Goal: Book appointment/travel/reservation

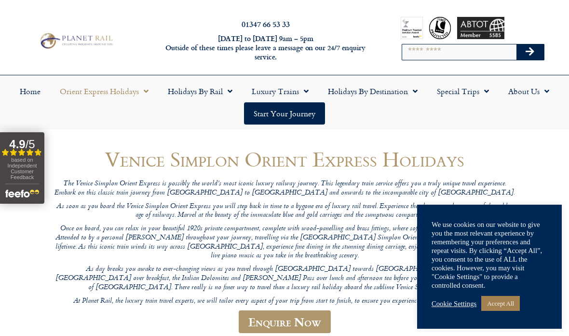
click at [508, 305] on link "Accept All" at bounding box center [500, 303] width 39 height 15
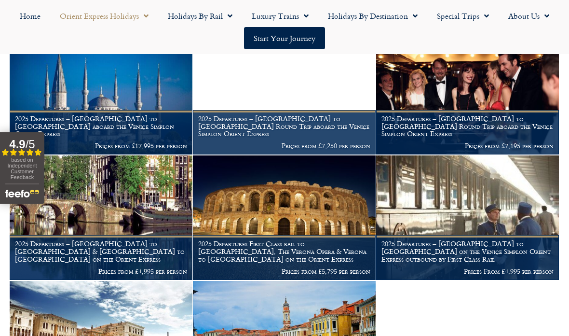
scroll to position [945, 0]
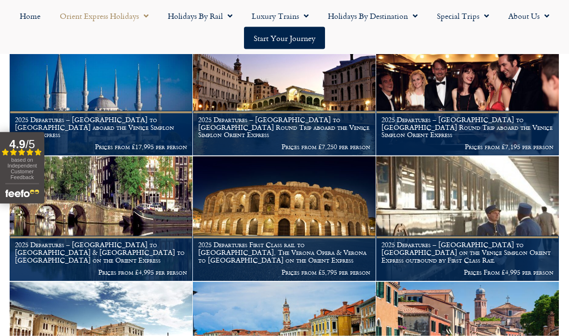
click at [200, 15] on link "Holidays by Rail" at bounding box center [200, 16] width 84 height 22
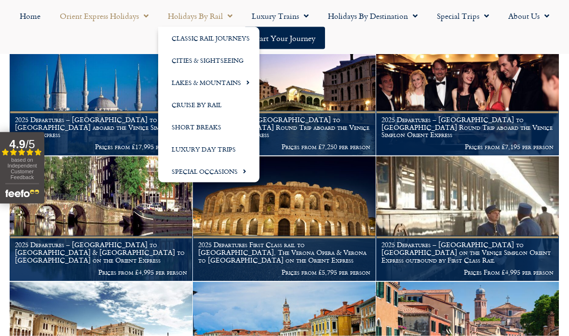
scroll to position [946, 0]
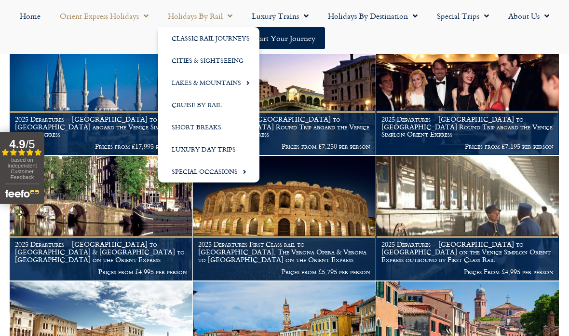
click at [238, 37] on link "Classic Rail Journeys" at bounding box center [208, 38] width 101 height 22
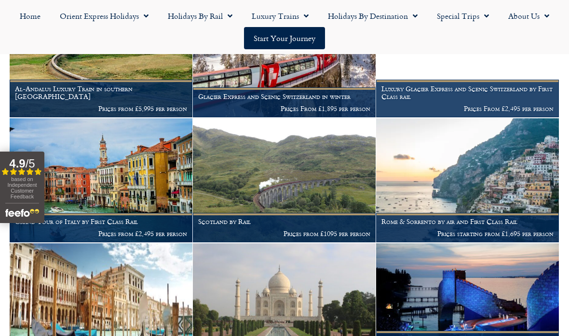
scroll to position [514, 0]
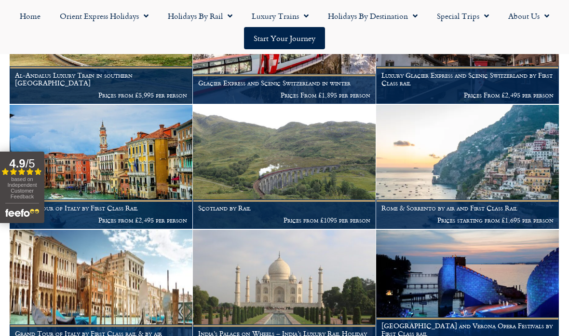
click at [141, 292] on img at bounding box center [101, 292] width 183 height 124
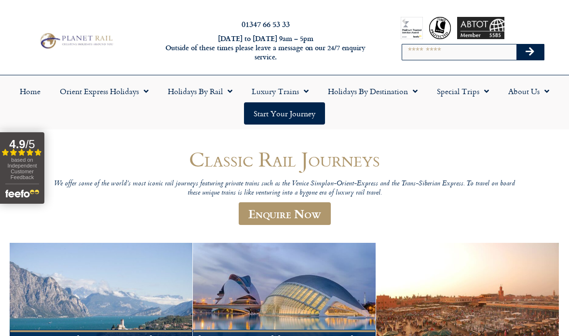
scroll to position [552, 0]
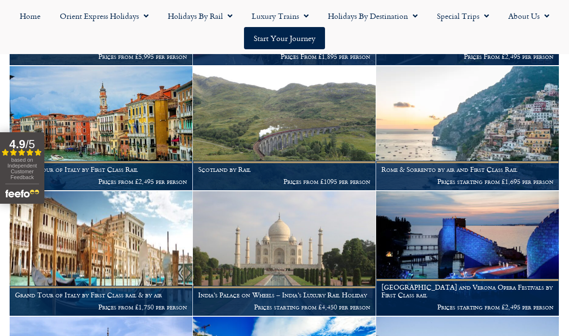
click at [462, 15] on link "Special Trips" at bounding box center [462, 16] width 71 height 22
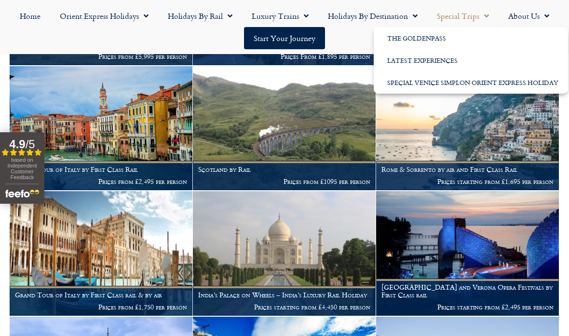
click at [283, 15] on link "Luxury Trains" at bounding box center [280, 16] width 76 height 22
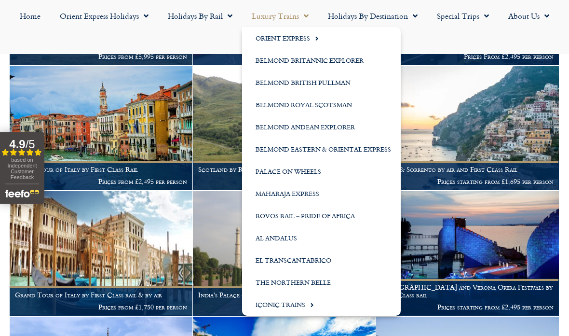
click at [314, 39] on span "Menu" at bounding box center [314, 38] width 9 height 16
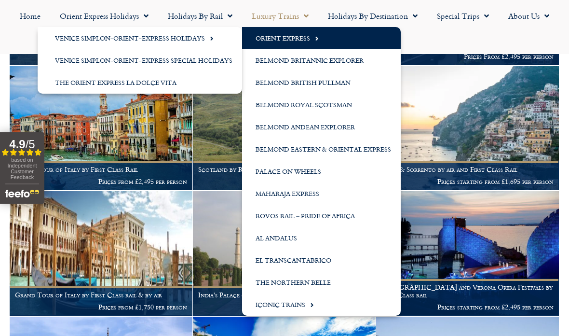
click at [205, 42] on span "Menu" at bounding box center [209, 38] width 9 height 16
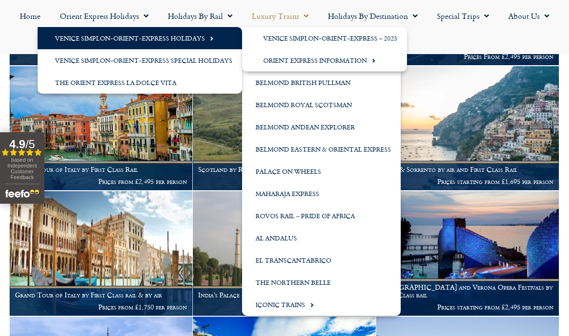
click at [174, 84] on link "The Orient Express La Dolce Vita" at bounding box center [140, 82] width 204 height 22
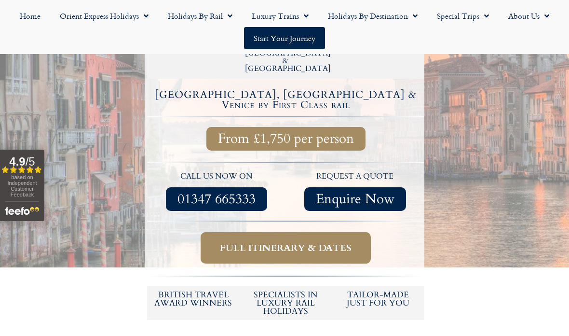
scroll to position [293, 0]
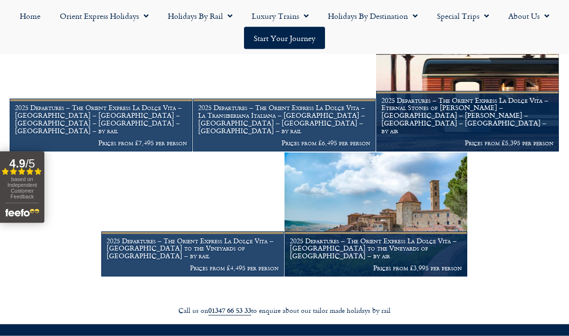
scroll to position [1026, 0]
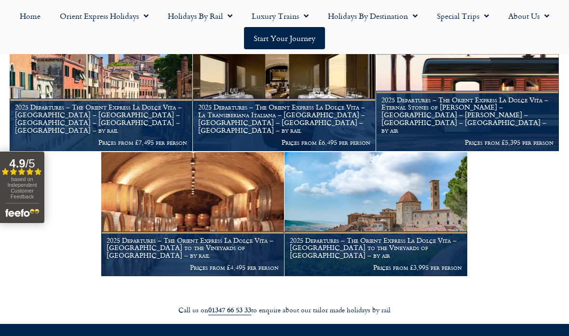
click at [235, 215] on img at bounding box center [192, 214] width 183 height 124
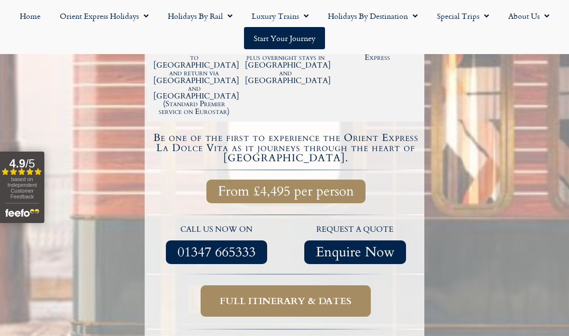
scroll to position [359, 0]
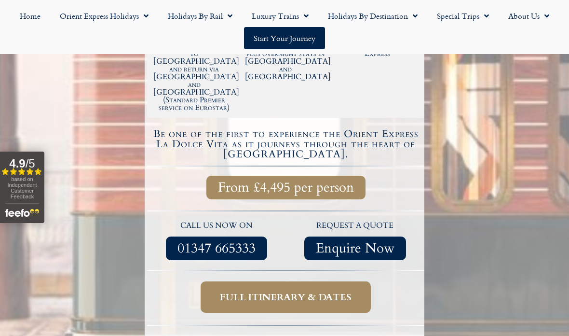
click at [360, 281] on link "Full itinerary & dates" at bounding box center [286, 296] width 170 height 31
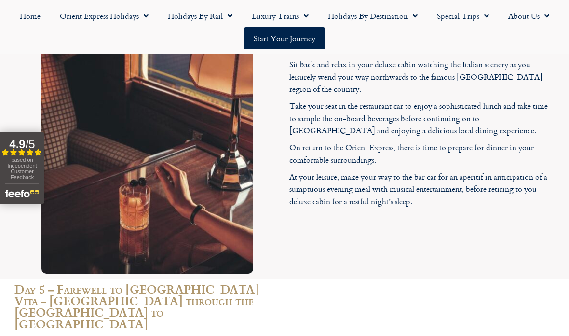
scroll to position [3464, 0]
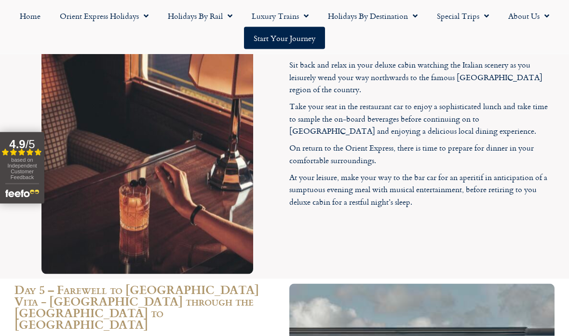
click at [202, 15] on link "Holidays by Rail" at bounding box center [200, 16] width 84 height 22
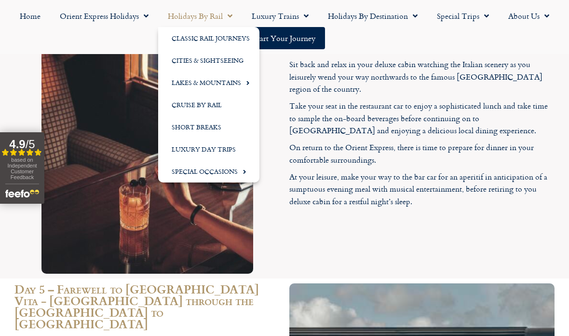
click at [230, 39] on link "Classic Rail Journeys" at bounding box center [208, 38] width 101 height 22
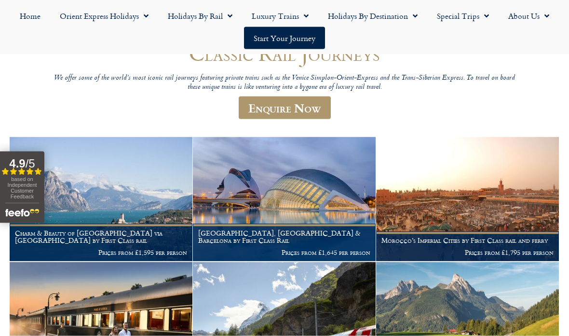
scroll to position [107, 0]
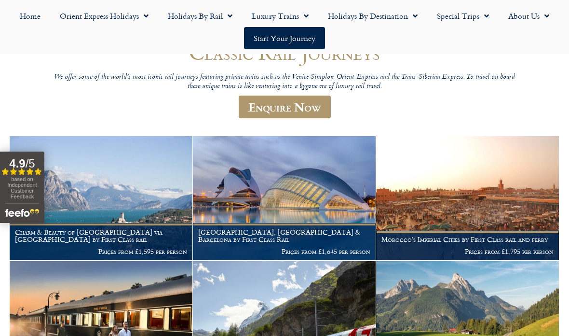
click at [309, 194] on img at bounding box center [284, 198] width 183 height 124
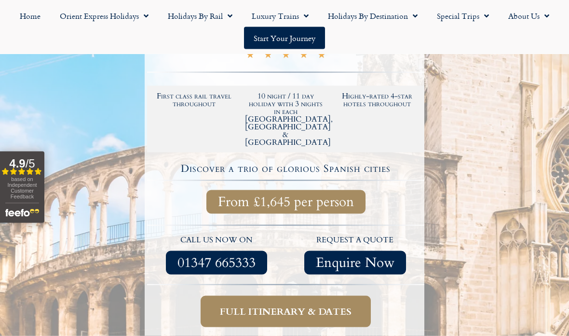
scroll to position [233, 0]
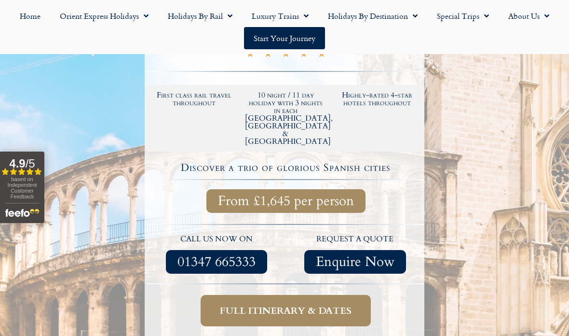
click at [294, 304] on span "Full itinerary & dates" at bounding box center [286, 310] width 132 height 12
click at [290, 304] on span "Full itinerary & dates" at bounding box center [286, 310] width 132 height 12
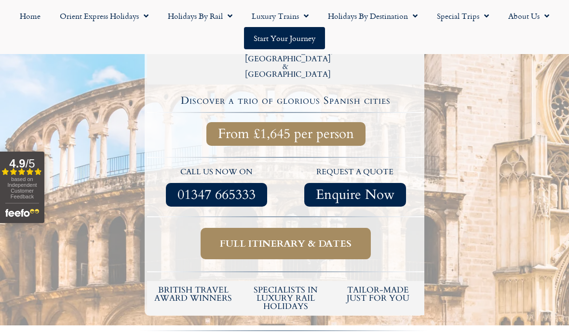
scroll to position [300, 0]
click at [301, 237] on span "Full itinerary & dates" at bounding box center [286, 243] width 132 height 12
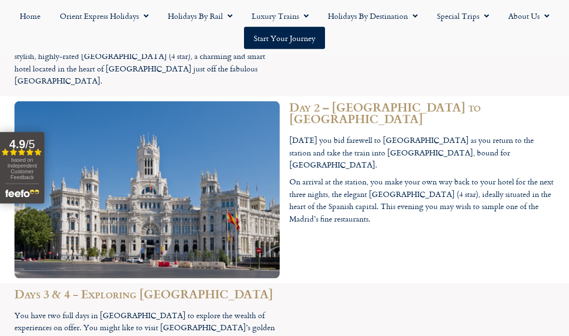
scroll to position [1270, 0]
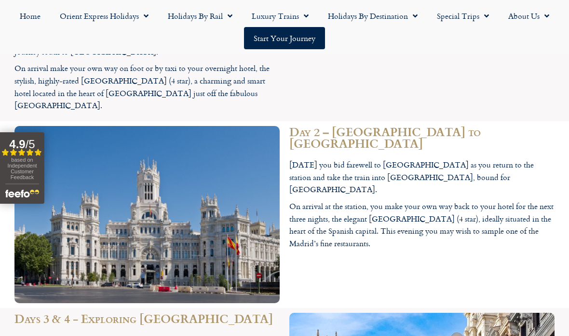
click at [373, 17] on link "Holidays by Destination" at bounding box center [372, 16] width 109 height 22
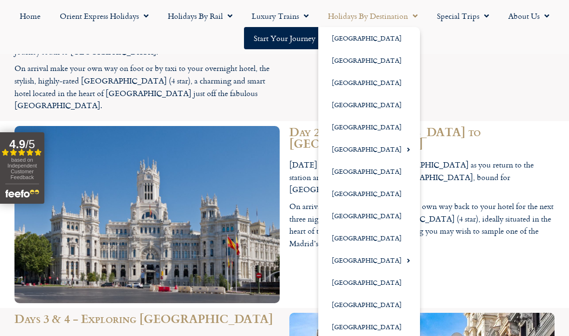
click at [352, 236] on link "[GEOGRAPHIC_DATA]" at bounding box center [369, 238] width 102 height 22
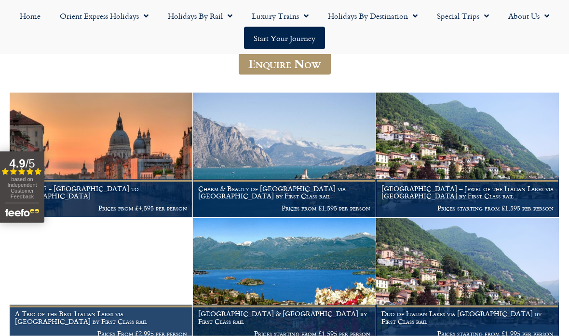
scroll to position [204, 0]
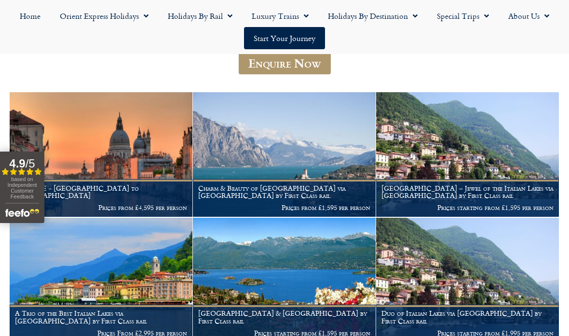
click at [321, 252] on img at bounding box center [284, 279] width 183 height 124
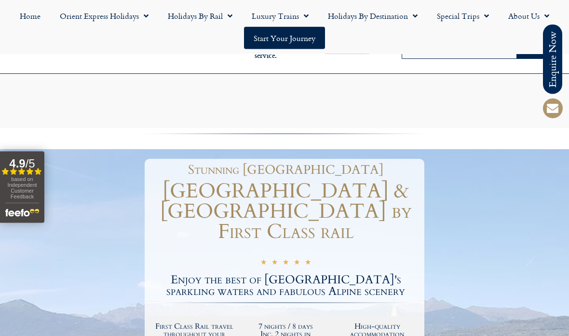
scroll to position [353, 0]
click at [115, 19] on link "Orient Express Holidays" at bounding box center [104, 16] width 108 height 22
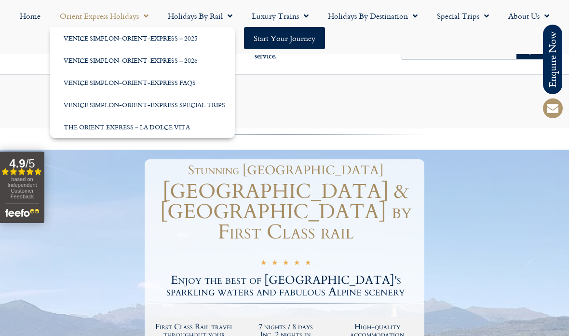
click at [196, 62] on link "Venice Simplon-Orient-Express – 2026" at bounding box center [142, 60] width 185 height 22
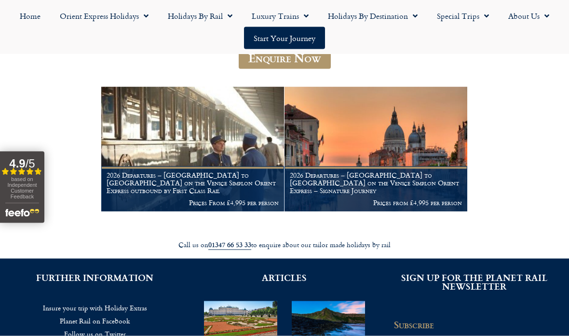
scroll to position [155, 0]
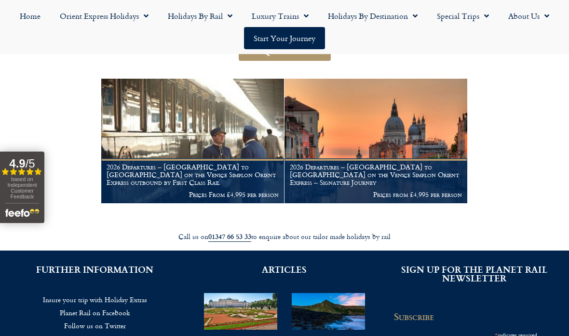
click at [226, 138] on img at bounding box center [192, 141] width 183 height 124
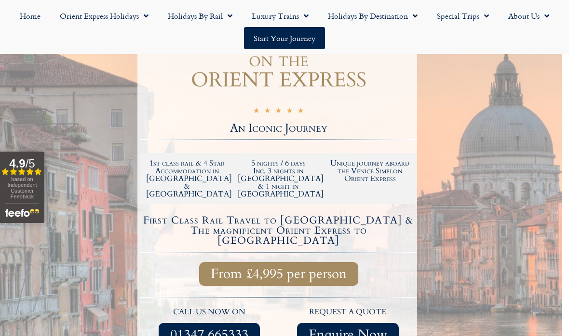
scroll to position [183, 7]
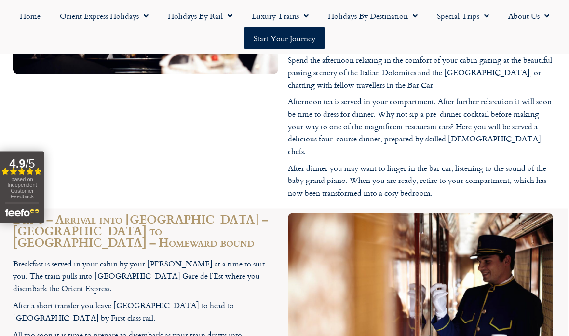
scroll to position [2414, 1]
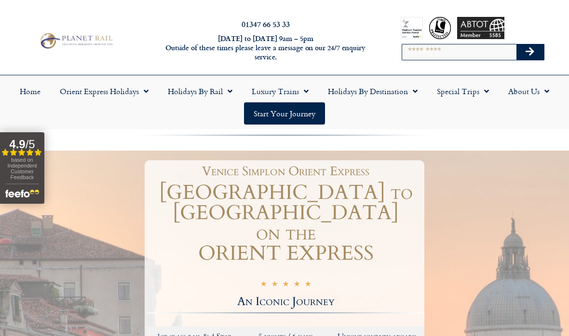
scroll to position [2453, 1]
